Goal: Task Accomplishment & Management: Use online tool/utility

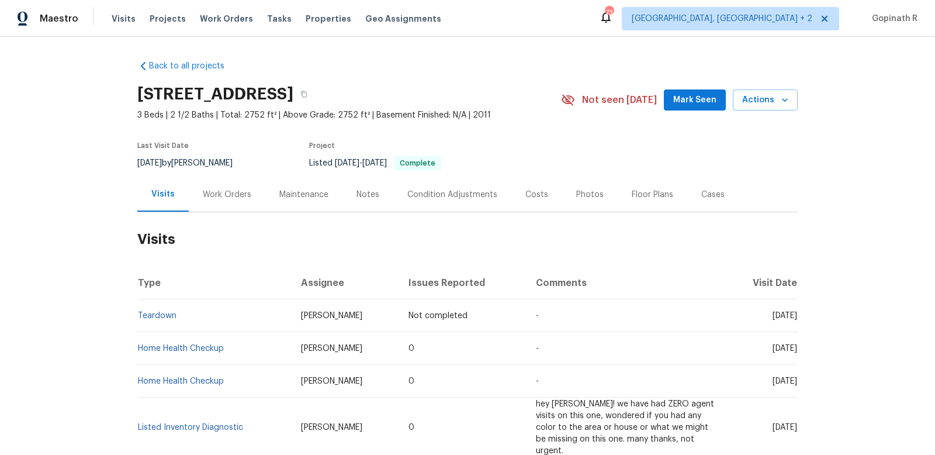
click at [228, 197] on div "Work Orders" at bounding box center [227, 195] width 49 height 12
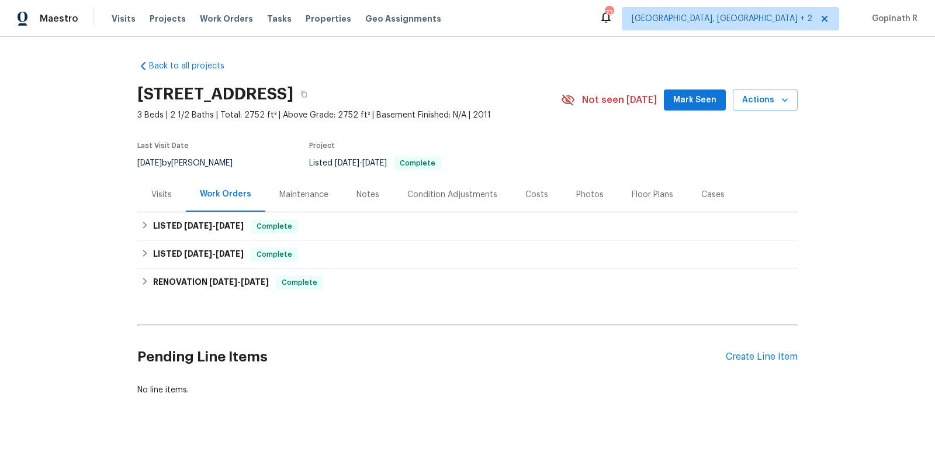
click at [705, 197] on div "Cases" at bounding box center [712, 195] width 23 height 12
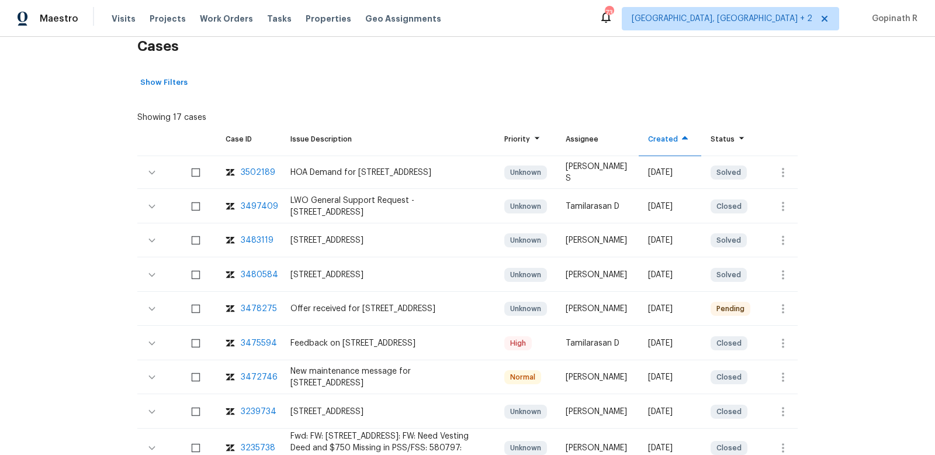
scroll to position [196, 0]
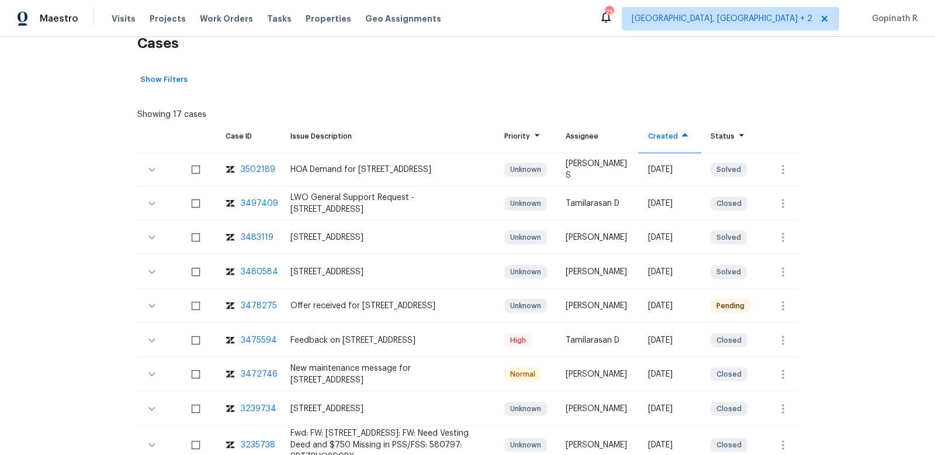
click at [257, 200] on div "3497409" at bounding box center [259, 204] width 37 height 12
click at [252, 336] on div "3475594" at bounding box center [259, 340] width 36 height 12
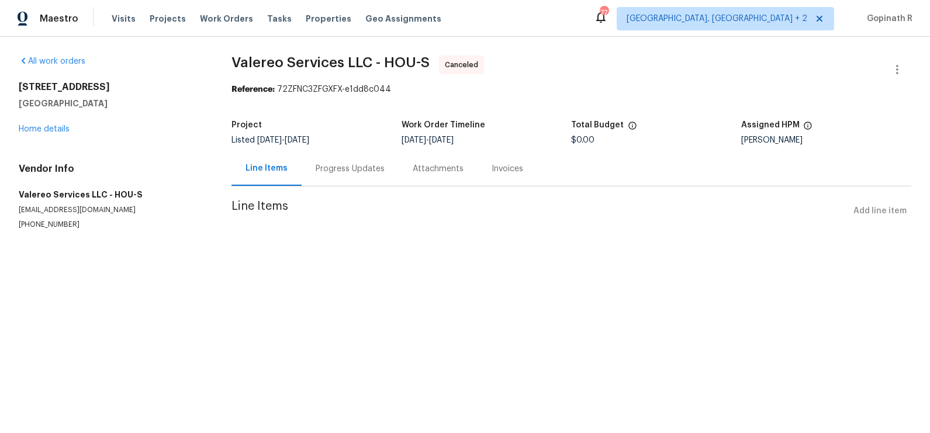
click at [328, 175] on div "Progress Updates" at bounding box center [350, 168] width 97 height 34
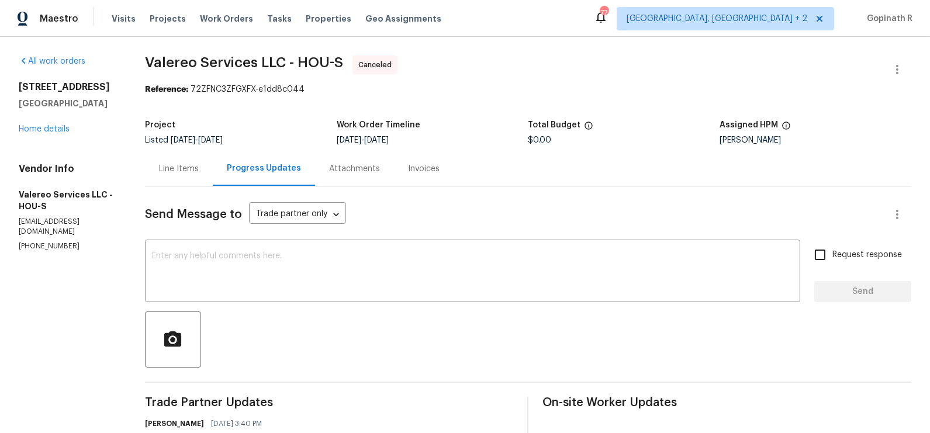
click at [182, 170] on div "Line Items" at bounding box center [179, 169] width 40 height 12
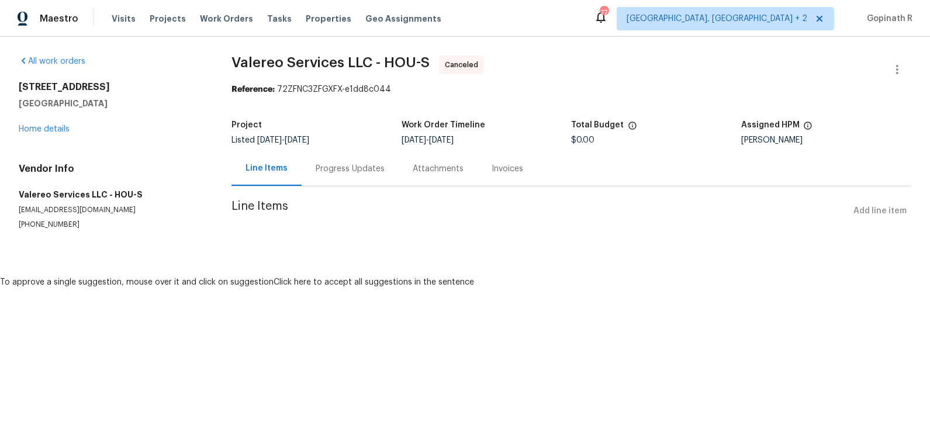
click at [337, 168] on div "Progress Updates" at bounding box center [350, 169] width 69 height 12
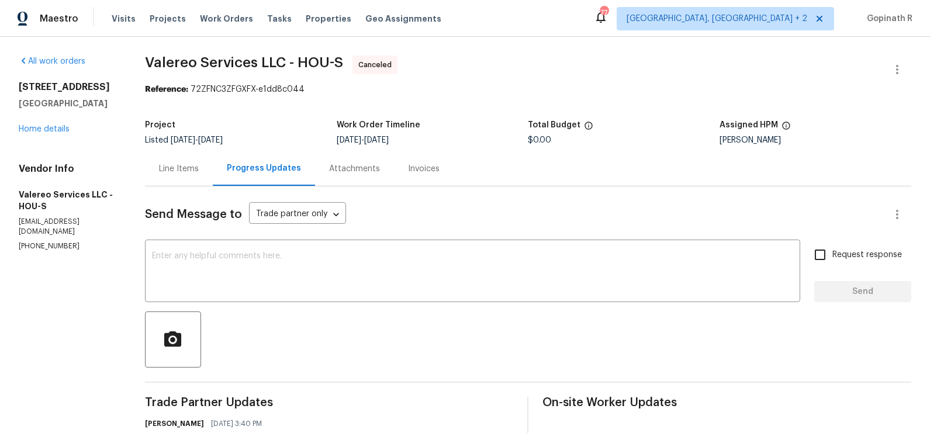
click at [216, 89] on div "Reference: 72ZFNC3ZFGXFX-e1dd8c044" at bounding box center [528, 90] width 766 height 12
copy div "72ZFNC3ZFGXFX"
